Goal: Communication & Community: Answer question/provide support

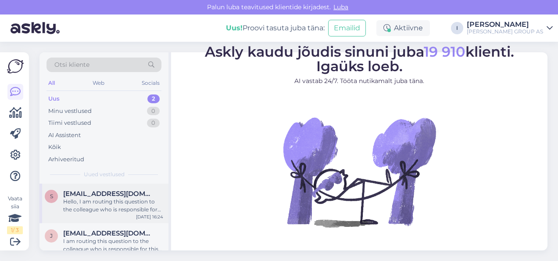
click at [122, 213] on div "s [EMAIL_ADDRESS][DOMAIN_NAME] Hello, I am routing this question to the colleag…" at bounding box center [103, 202] width 129 height 39
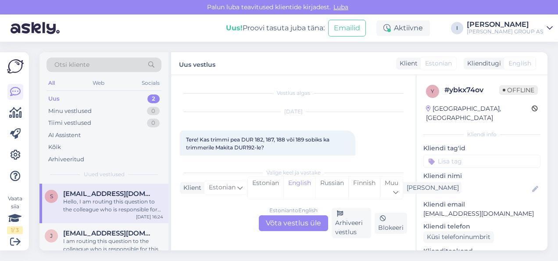
scroll to position [565, 0]
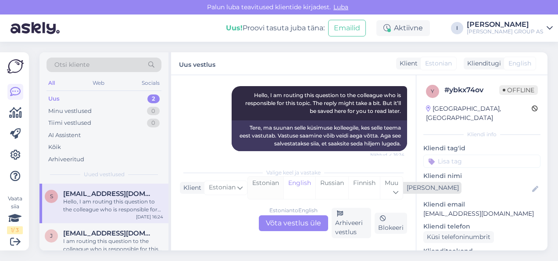
click at [263, 186] on div "Estonian" at bounding box center [266, 187] width 36 height 22
click at [280, 221] on div "Estonian to Estonian Võta vestlus üle" at bounding box center [293, 223] width 69 height 16
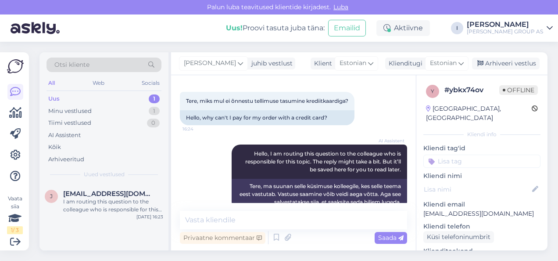
scroll to position [530, 0]
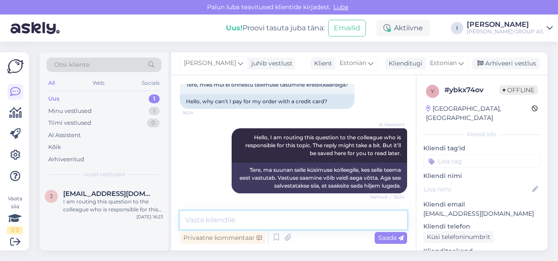
click at [279, 222] on textarea at bounding box center [293, 220] width 227 height 18
type textarea "proovige teise browseriga ostu sooritada"
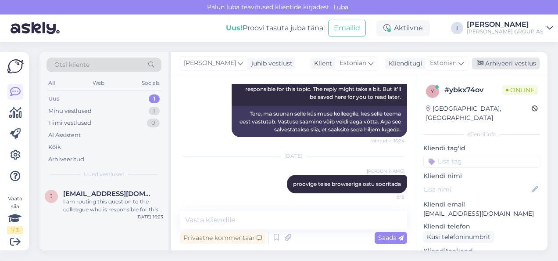
click at [505, 63] on div "Arhiveeri vestlus" at bounding box center [506, 63] width 68 height 12
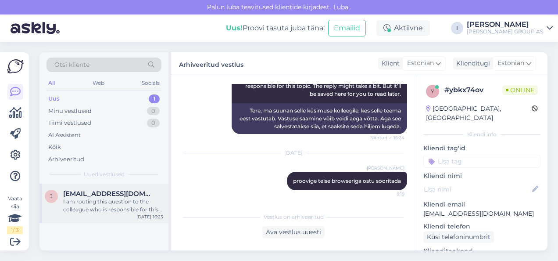
click at [83, 197] on span "juri.avdonyushkin@gmail.com" at bounding box center [108, 193] width 91 height 8
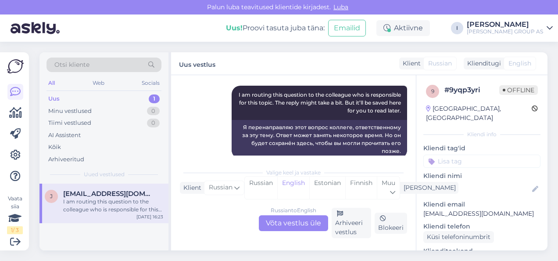
scroll to position [755, 0]
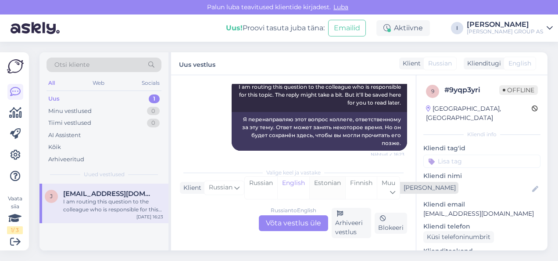
click at [326, 189] on div "Estonian" at bounding box center [327, 187] width 36 height 22
click at [305, 224] on div "Russian to Estonian Võta vestlus üle" at bounding box center [293, 223] width 69 height 16
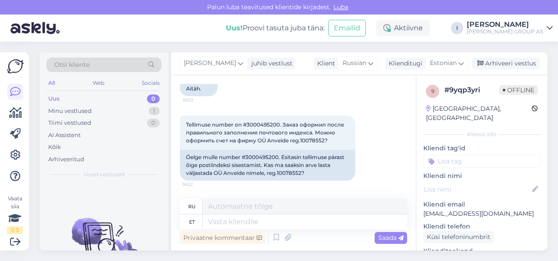
scroll to position [689, 0]
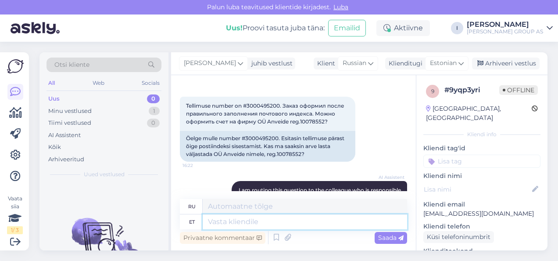
click at [290, 222] on textarea at bounding box center [305, 221] width 204 height 15
type textarea "kirjutage palun klienditugi@"
type textarea "пожалуйста, напишите на customer support@"
type textarea "kirjutage palun klienditugi@b"
type textarea "пожалуйста, напишите на customersupport@b"
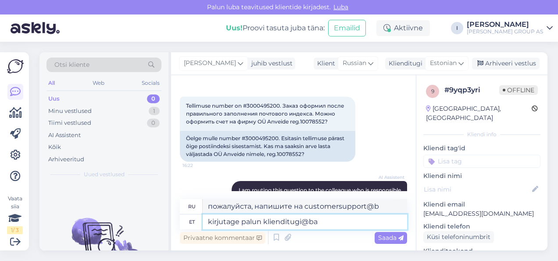
type textarea "kirjutage palun klienditugi@bau"
type textarea "пожалуйста, напишите на customerservice@ba"
type textarea "kirjutage palun klienditugi@bauhof.ee"
type textarea "Пожалуйста, напишите klienditugi@bauhof.ee"
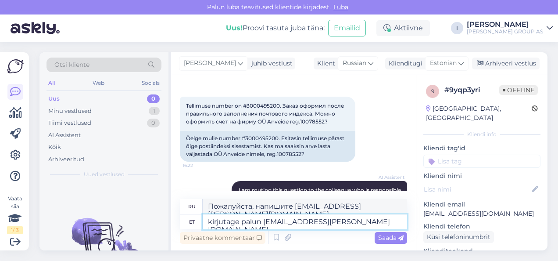
type textarea "kirjutage palun klienditugi@bauhof.ee'"
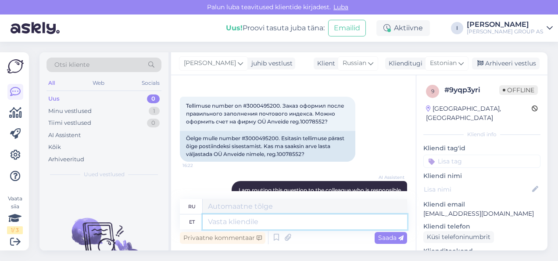
scroll to position [848, 0]
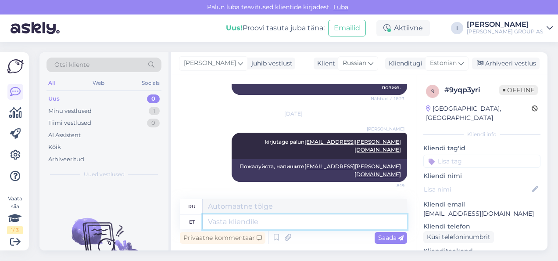
type textarea "Пожалуйста, напишите klienditugi@bauhof.ee'"
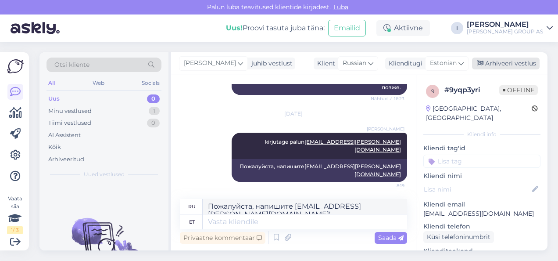
click at [526, 64] on div "Arhiveeri vestlus" at bounding box center [506, 63] width 68 height 12
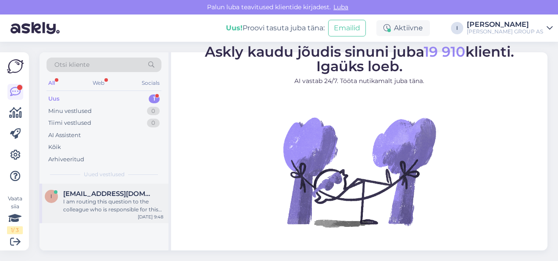
click at [100, 192] on span "[EMAIL_ADDRESS][DOMAIN_NAME]" at bounding box center [108, 193] width 91 height 8
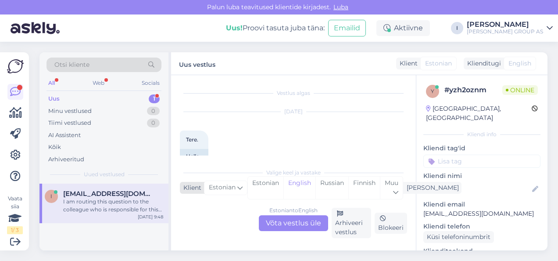
scroll to position [195, 0]
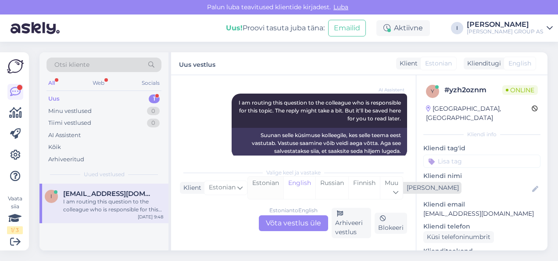
click at [271, 189] on div "Estonian" at bounding box center [266, 187] width 36 height 22
click at [293, 222] on div "Estonian to Estonian Võta vestlus üle" at bounding box center [293, 223] width 69 height 16
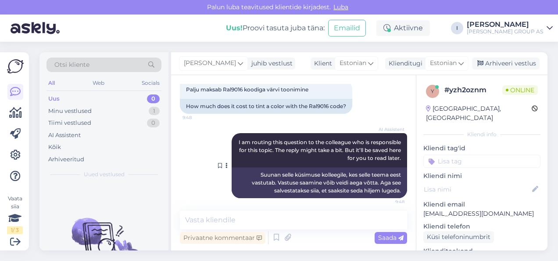
scroll to position [160, 0]
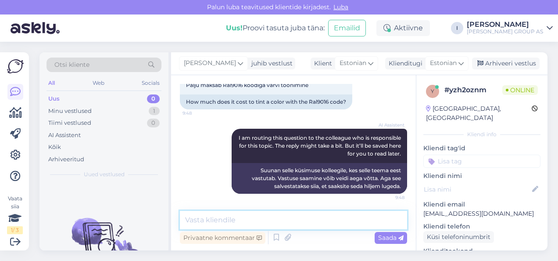
click at [239, 217] on textarea at bounding box center [293, 220] width 227 height 18
click at [263, 220] on textarea at bounding box center [293, 220] width 227 height 18
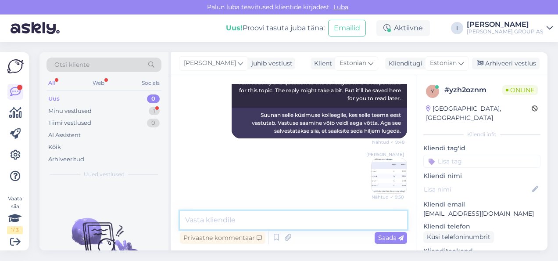
scroll to position [298, 0]
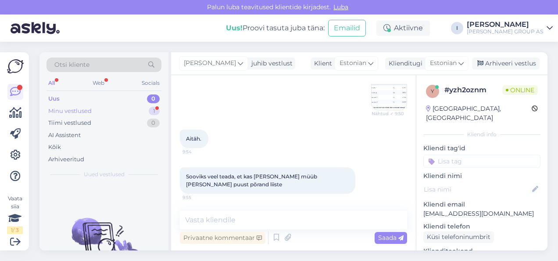
click at [98, 113] on div "Minu vestlused 1" at bounding box center [103, 111] width 115 height 12
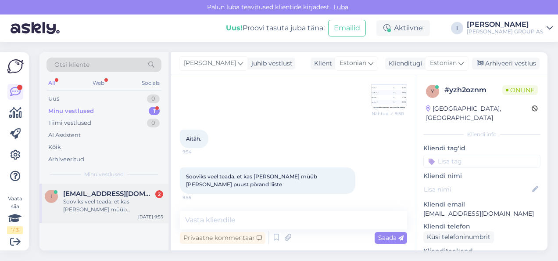
click at [106, 192] on span "[EMAIL_ADDRESS][DOMAIN_NAME]" at bounding box center [108, 193] width 91 height 8
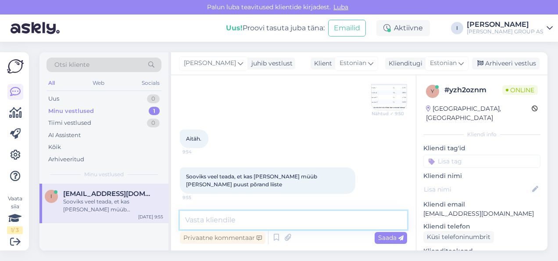
click at [247, 214] on textarea at bounding box center [293, 220] width 227 height 18
click at [242, 217] on textarea at bounding box center [293, 220] width 227 height 18
type textarea "meie veebilehel saab [PERSON_NAME]"
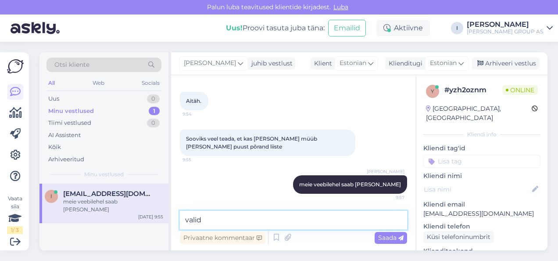
type textarea "valida"
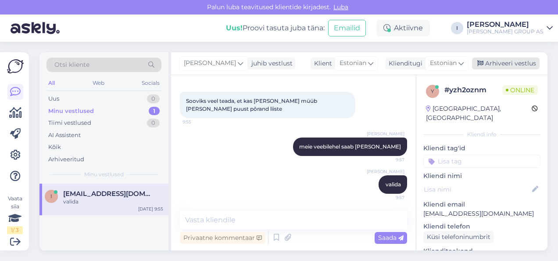
click at [508, 64] on div "Arhiveeri vestlus" at bounding box center [506, 63] width 68 height 12
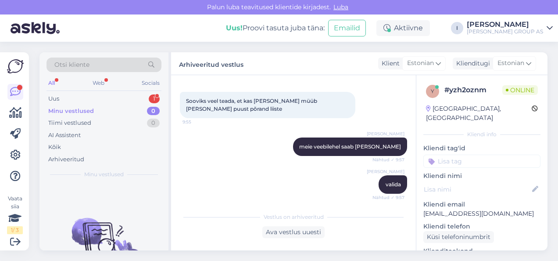
scroll to position [514, 0]
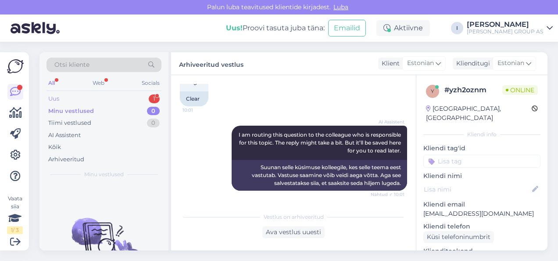
click at [97, 97] on div "Uus 1" at bounding box center [103, 99] width 115 height 12
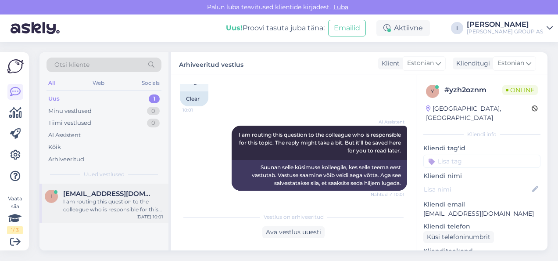
click at [117, 195] on span "[EMAIL_ADDRESS][DOMAIN_NAME]" at bounding box center [108, 193] width 91 height 8
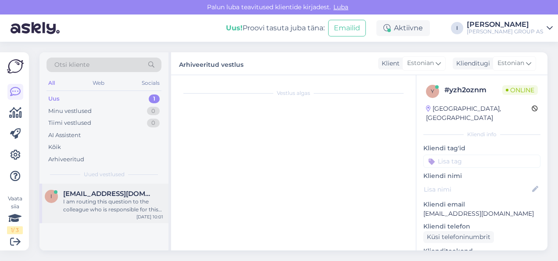
scroll to position [545, 0]
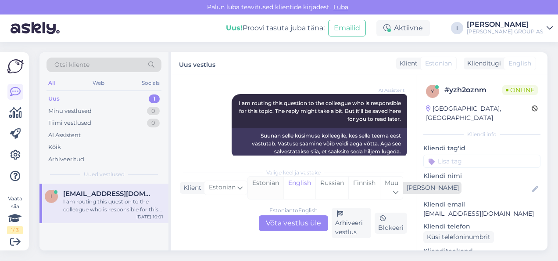
click at [258, 183] on div "Estonian" at bounding box center [266, 187] width 36 height 22
click at [281, 221] on div "Estonian to Estonian Võta vestlus üle" at bounding box center [293, 223] width 69 height 16
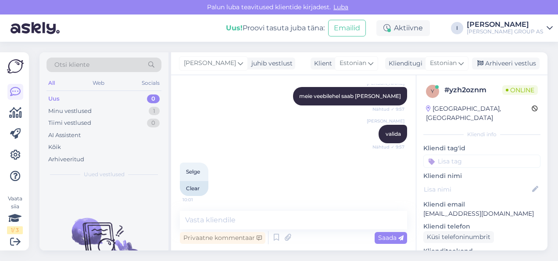
scroll to position [511, 0]
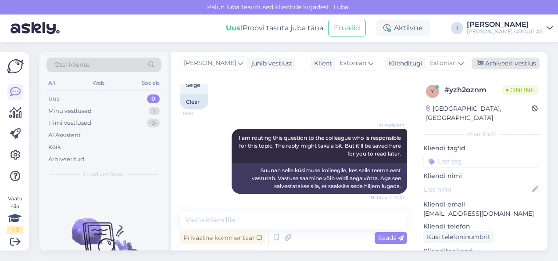
click at [511, 67] on div "Arhiveeri vestlus" at bounding box center [506, 63] width 68 height 12
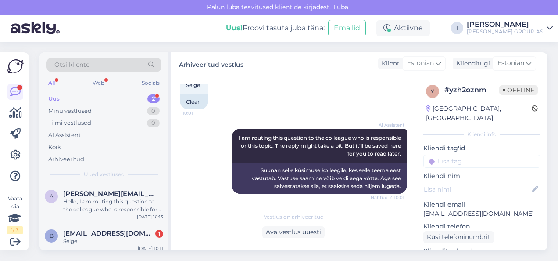
click at [105, 93] on div "Uus 2" at bounding box center [103, 99] width 115 height 12
click at [104, 197] on div "[PERSON_NAME][EMAIL_ADDRESS][DOMAIN_NAME] Hello, I am routing this question to …" at bounding box center [113, 201] width 100 height 24
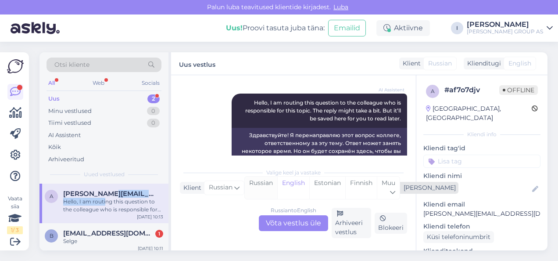
click at [267, 190] on div "Russian" at bounding box center [261, 187] width 32 height 22
click at [323, 189] on div "Estonian" at bounding box center [327, 187] width 36 height 22
click at [304, 221] on div "Russian to Estonian Võta vestlus üle" at bounding box center [293, 223] width 69 height 16
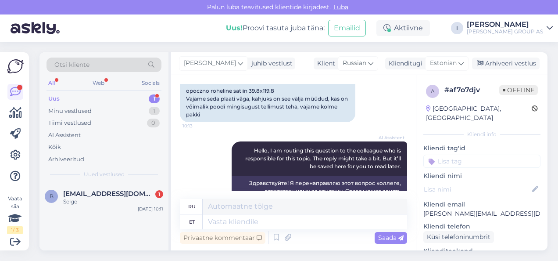
scroll to position [0, 0]
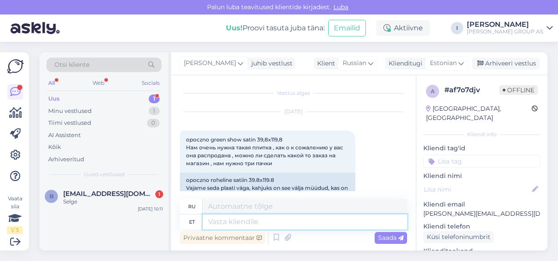
click at [280, 222] on textarea at bounding box center [305, 221] width 204 height 15
type textarea "kui e"
type textarea "если"
type textarea "kui ei o"
type textarea "если не"
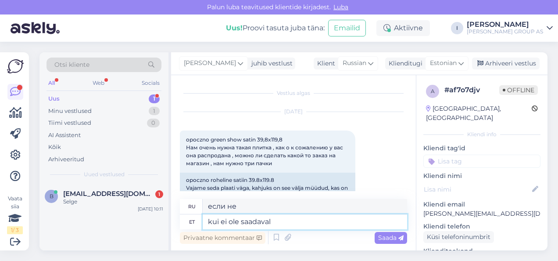
type textarea "kui ei ole saadaval s"
type textarea "если недоступно"
type textarea "kui ei ole saadaval siis"
type textarea "если нет в наличии, то"
type textarea "kui ei ole saadaval siis kahjuks"
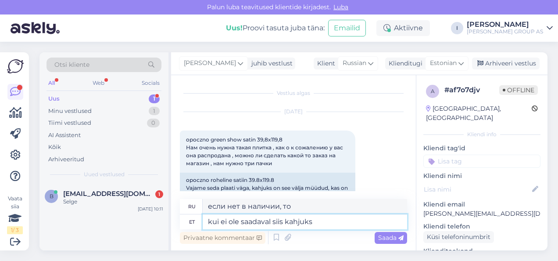
type textarea "если нет в наличии то к сожалению"
type textarea "kui ei ole saadaval siis kahjuks ei s"
type textarea "если нет в наличии то к сожалению нет"
type textarea "kui ei ole saadaval siis kahjuks ei saa t"
type textarea "Если он недоступен, то, к сожалению, это невозможно."
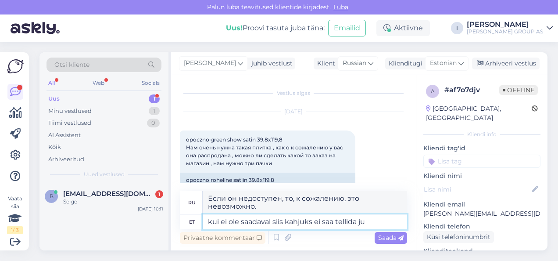
type textarea "kui ei ole saadaval siis kahjuks ei saa tellida juu"
type textarea "Если товара нет в наличии, к сожалению, вы не сможете его заказать."
type textarea "kui ei ole saadaval siis kahjuks ei saa tellida juurde"
type textarea "Если товара нет в наличии, к сожалению, вы не сможете заказать его дополнительн…"
type textarea "kui ei ole saadaval siis kahjuks ei saa tellida juurde"
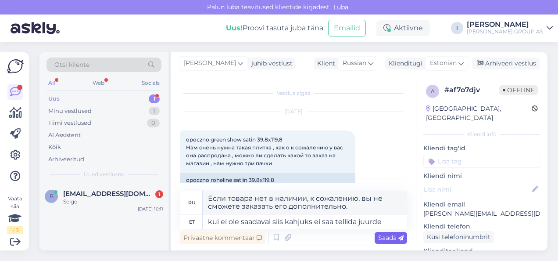
click at [399, 240] on icon at bounding box center [400, 237] width 5 height 5
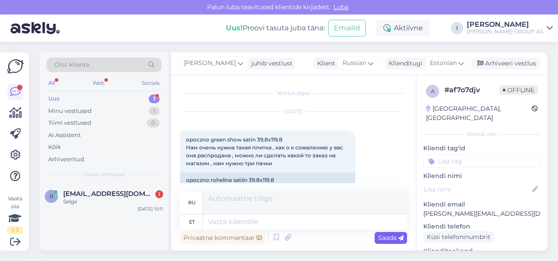
scroll to position [182, 0]
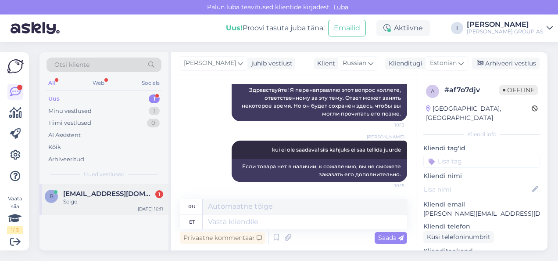
click at [116, 201] on div "Selge" at bounding box center [113, 201] width 100 height 8
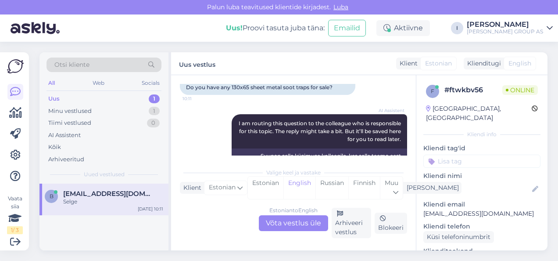
scroll to position [268, 0]
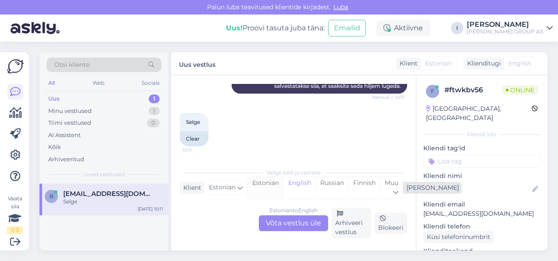
click at [275, 192] on div "Estonian" at bounding box center [266, 187] width 36 height 22
click at [291, 228] on div "Estonian to Estonian Võta vestlus üle" at bounding box center [293, 223] width 69 height 16
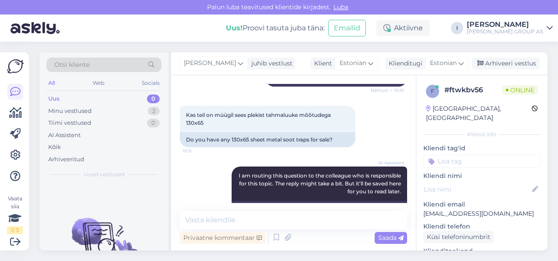
scroll to position [132, 0]
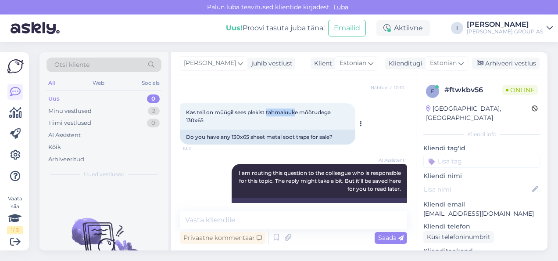
drag, startPoint x: 296, startPoint y: 111, endPoint x: 268, endPoint y: 111, distance: 27.6
click at [268, 111] on span "Kas teil on müügil sees plekist tahmaluuke mõõtudega 130x65" at bounding box center [259, 116] width 146 height 14
copy span "tahmaluuk"
click at [280, 222] on textarea at bounding box center [293, 220] width 227 height 18
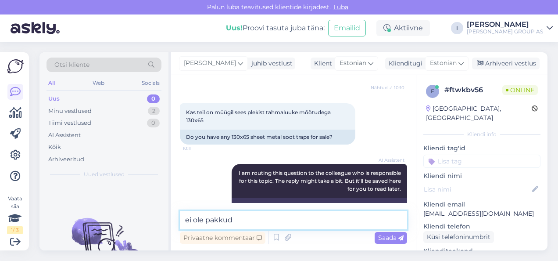
type textarea "ei [PERSON_NAME]"
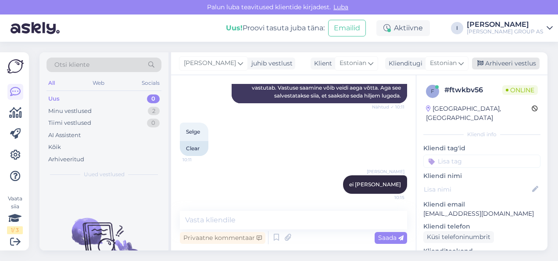
click at [524, 64] on div "Arhiveeri vestlus" at bounding box center [506, 63] width 68 height 12
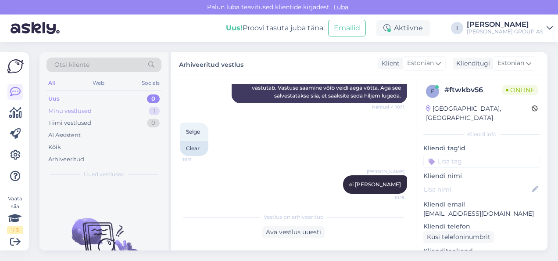
click at [101, 110] on div "Minu vestlused 1" at bounding box center [103, 111] width 115 height 12
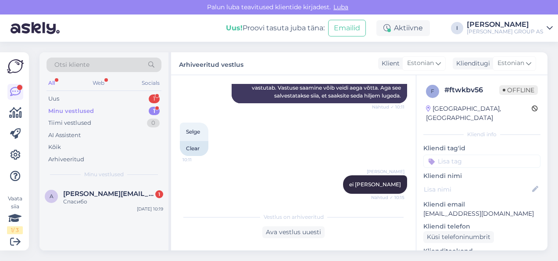
scroll to position [367, 0]
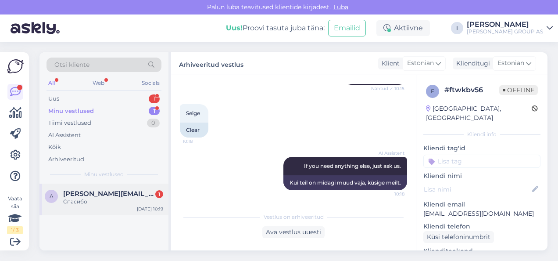
click at [147, 197] on div "Спасибо" at bounding box center [113, 201] width 100 height 8
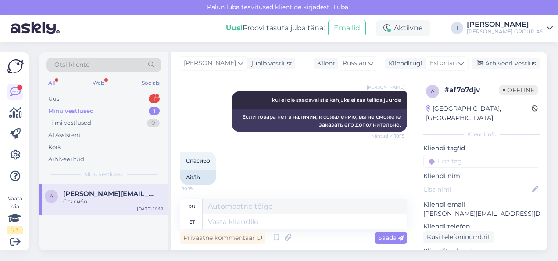
scroll to position [235, 0]
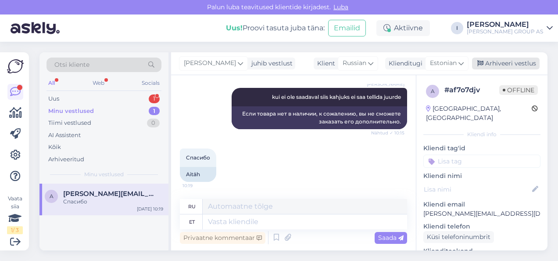
click at [521, 67] on div "Arhiveeri vestlus" at bounding box center [506, 63] width 68 height 12
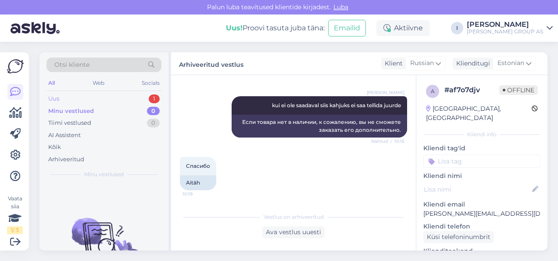
click at [128, 98] on div "Uus 1" at bounding box center [103, 99] width 115 height 12
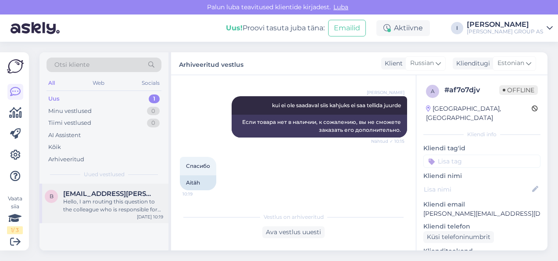
click at [140, 195] on span "[EMAIL_ADDRESS][PERSON_NAME][DOMAIN_NAME]" at bounding box center [108, 193] width 91 height 8
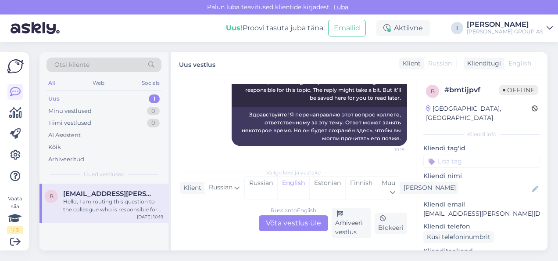
scroll to position [89, 0]
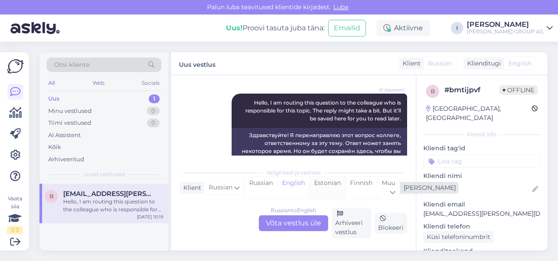
click at [333, 186] on div "Estonian" at bounding box center [327, 187] width 36 height 22
click at [296, 220] on div "Russian to Estonian Võta vestlus üle" at bounding box center [293, 223] width 69 height 16
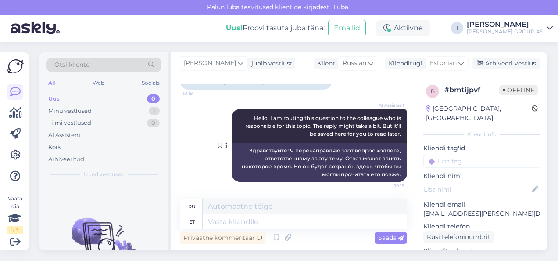
scroll to position [30, 0]
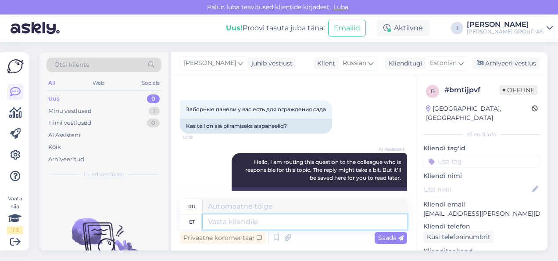
click at [318, 227] on textarea at bounding box center [305, 221] width 204 height 15
type textarea "kõik m"
type textarea "все"
type textarea "kõik meie"
type textarea "все мы"
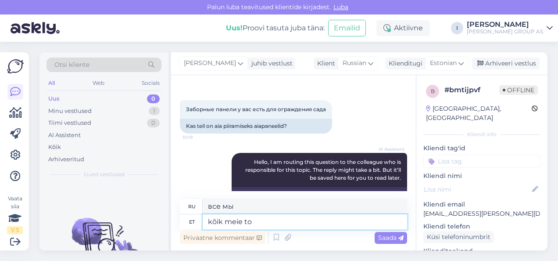
type textarea "kõik meie too"
type textarea "все наши продукты"
type textarea "kõik meie tooted on saadavad m"
type textarea "все наши продукты доступны"
type textarea "kõik meie tooted on saadavad meie veeb"
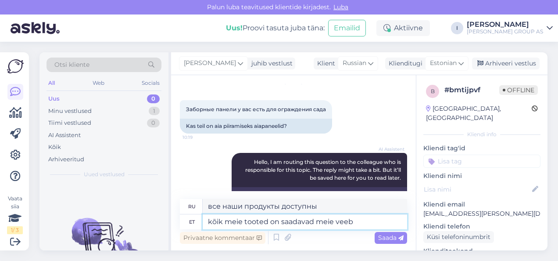
type textarea "вся наша продукция отправляется из нашего"
type textarea "kõik meie tooted on saadavad meie veebilehel"
type textarea "все наши продукты доступны на нашем сайте"
type textarea "kõik meie tooted on saadavad meie veebilehel"
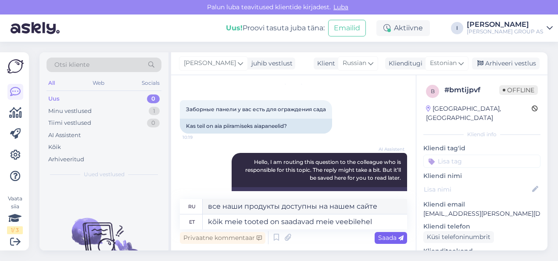
click at [397, 237] on span "Saada" at bounding box center [390, 237] width 25 height 8
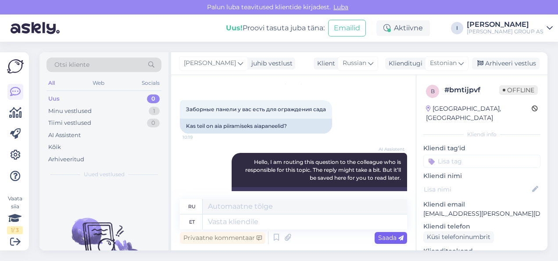
scroll to position [127, 0]
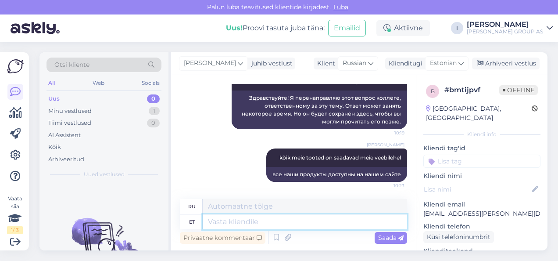
click at [384, 223] on textarea at bounding box center [305, 221] width 204 height 15
type textarea "saate"
type textarea "ты можешь"
type textarea "saate tutvuda"
type textarea "вы можете познакомиться"
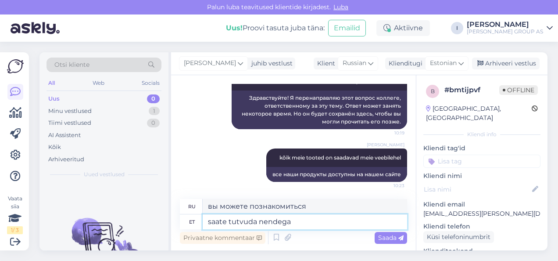
type textarea "saate tutvuda nendega"
type textarea "вы можете познакомиться с ними"
type textarea "saate tutvuda nendega veebilehel"
type textarea "вы можете проверить их на сайте"
type textarea "saate tutvuda nendega veebilehel"
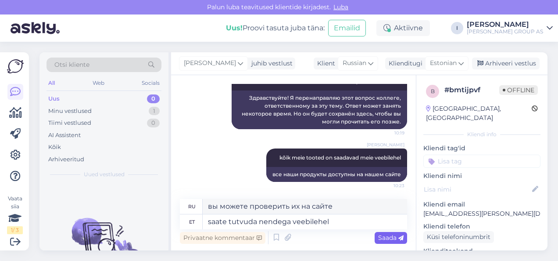
click at [381, 237] on span "Saada" at bounding box center [390, 237] width 25 height 8
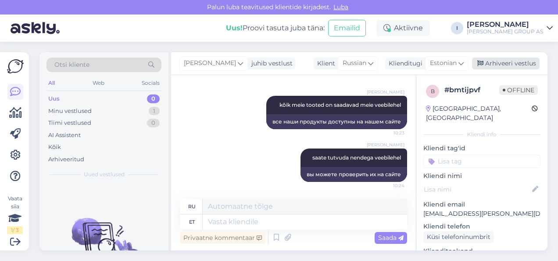
click at [509, 59] on div "Arhiveeri vestlus" at bounding box center [506, 63] width 68 height 12
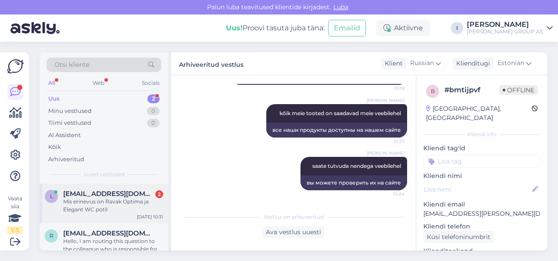
click at [113, 197] on div "Mis erinevus on Ravak Optima ja Elegant WC potil" at bounding box center [113, 205] width 100 height 16
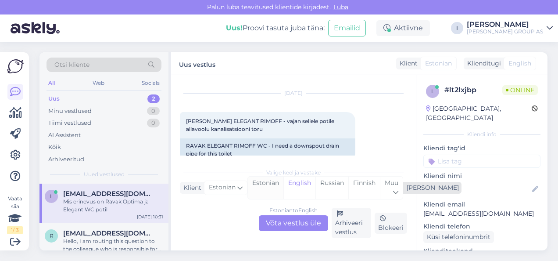
click at [276, 186] on div "Estonian" at bounding box center [266, 187] width 36 height 22
click at [290, 224] on div "Estonian to Estonian Võta vestlus üle" at bounding box center [293, 223] width 69 height 16
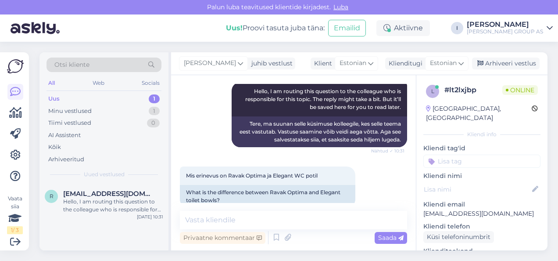
scroll to position [131, 0]
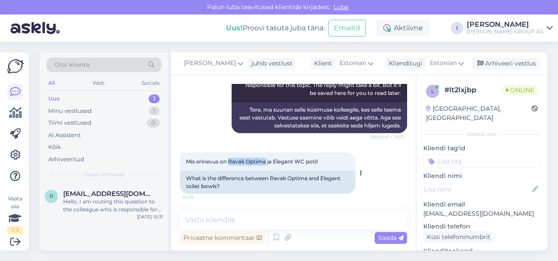
drag, startPoint x: 266, startPoint y: 161, endPoint x: 230, endPoint y: 160, distance: 36.0
click at [230, 160] on span "Mis erinevus on Ravak Optima ja Elegant WC potil" at bounding box center [252, 161] width 132 height 7
copy span "Ravak Optima"
click at [243, 217] on textarea at bounding box center [293, 220] width 227 height 18
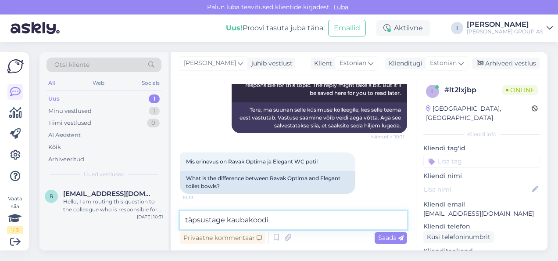
type textarea "täpsustage kaubakoodid"
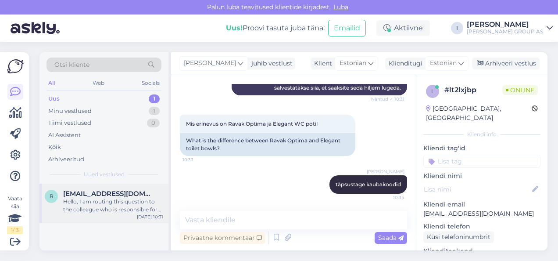
click at [102, 205] on div "Hello, I am routing this question to the colleague who is responsible for this …" at bounding box center [113, 205] width 100 height 16
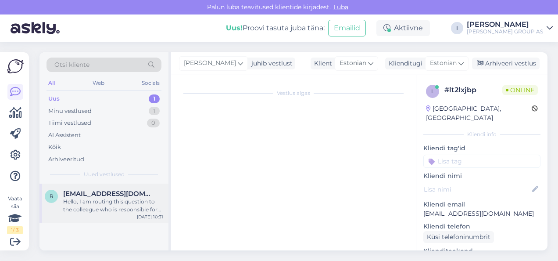
scroll to position [89, 0]
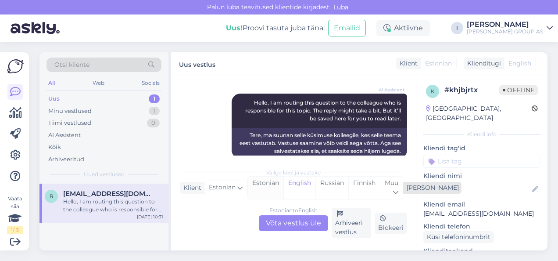
click at [258, 187] on div "Estonian" at bounding box center [266, 187] width 36 height 22
click at [283, 224] on div "Estonian to Estonian Võta vestlus üle" at bounding box center [293, 223] width 69 height 16
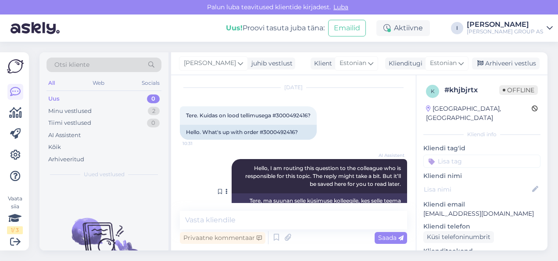
scroll to position [0, 0]
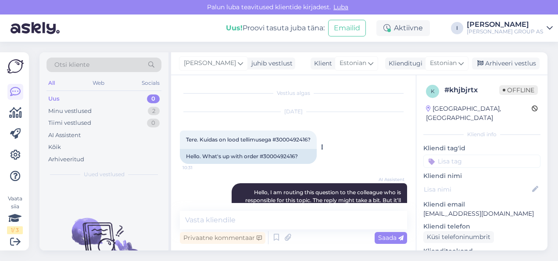
click at [304, 139] on span "Tere. Kuidas on lood tellimusega #3000492416?" at bounding box center [248, 139] width 125 height 7
copy span "3000492416"
click at [277, 217] on textarea at bounding box center [293, 220] width 227 height 18
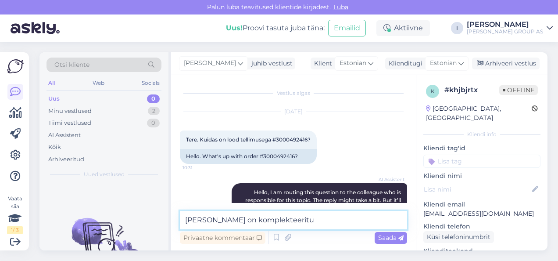
type textarea "[PERSON_NAME] on komplekteeritud"
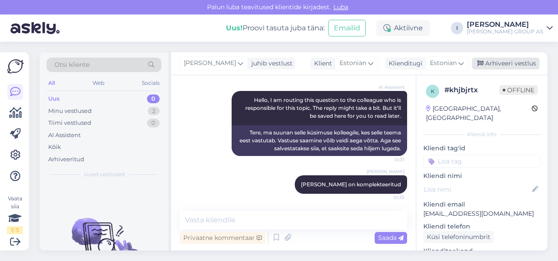
click at [501, 68] on div "Arhiveeri vestlus" at bounding box center [506, 63] width 68 height 12
